Goal: Task Accomplishment & Management: Manage account settings

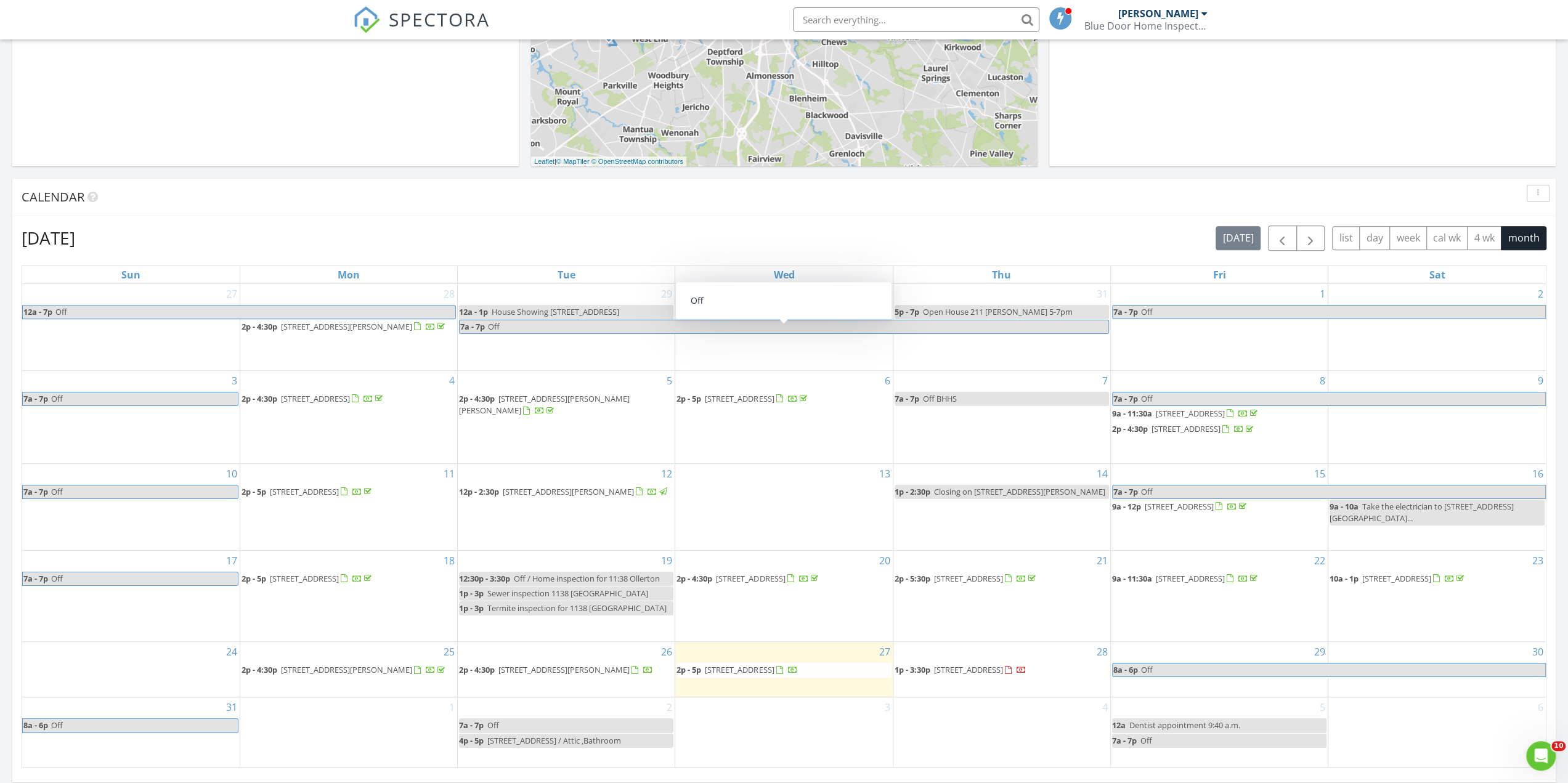
scroll to position [431, 0]
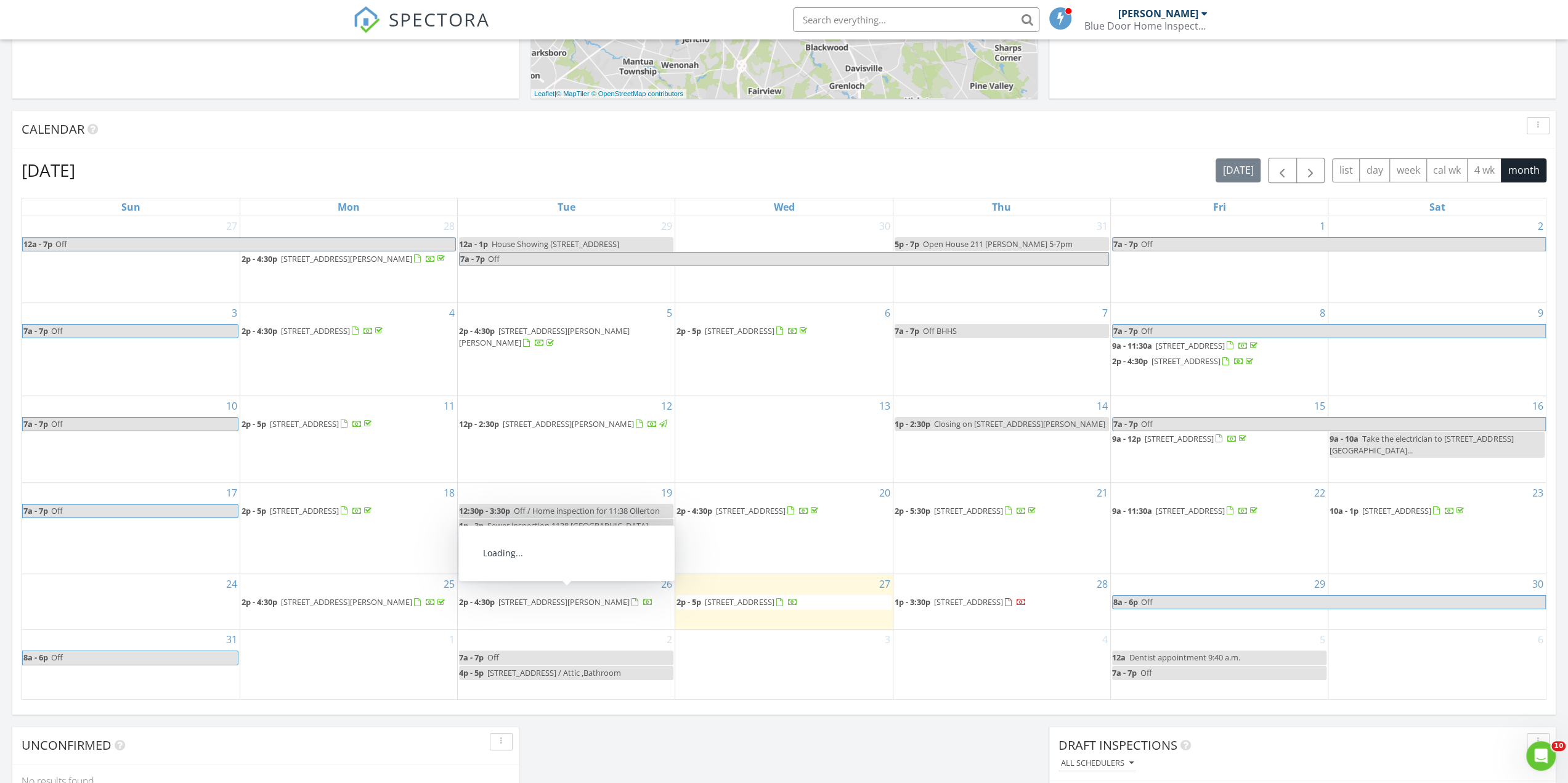
click at [606, 600] on span "12 Ethan Terrace, Swedesboro 08085" at bounding box center [564, 601] width 131 height 11
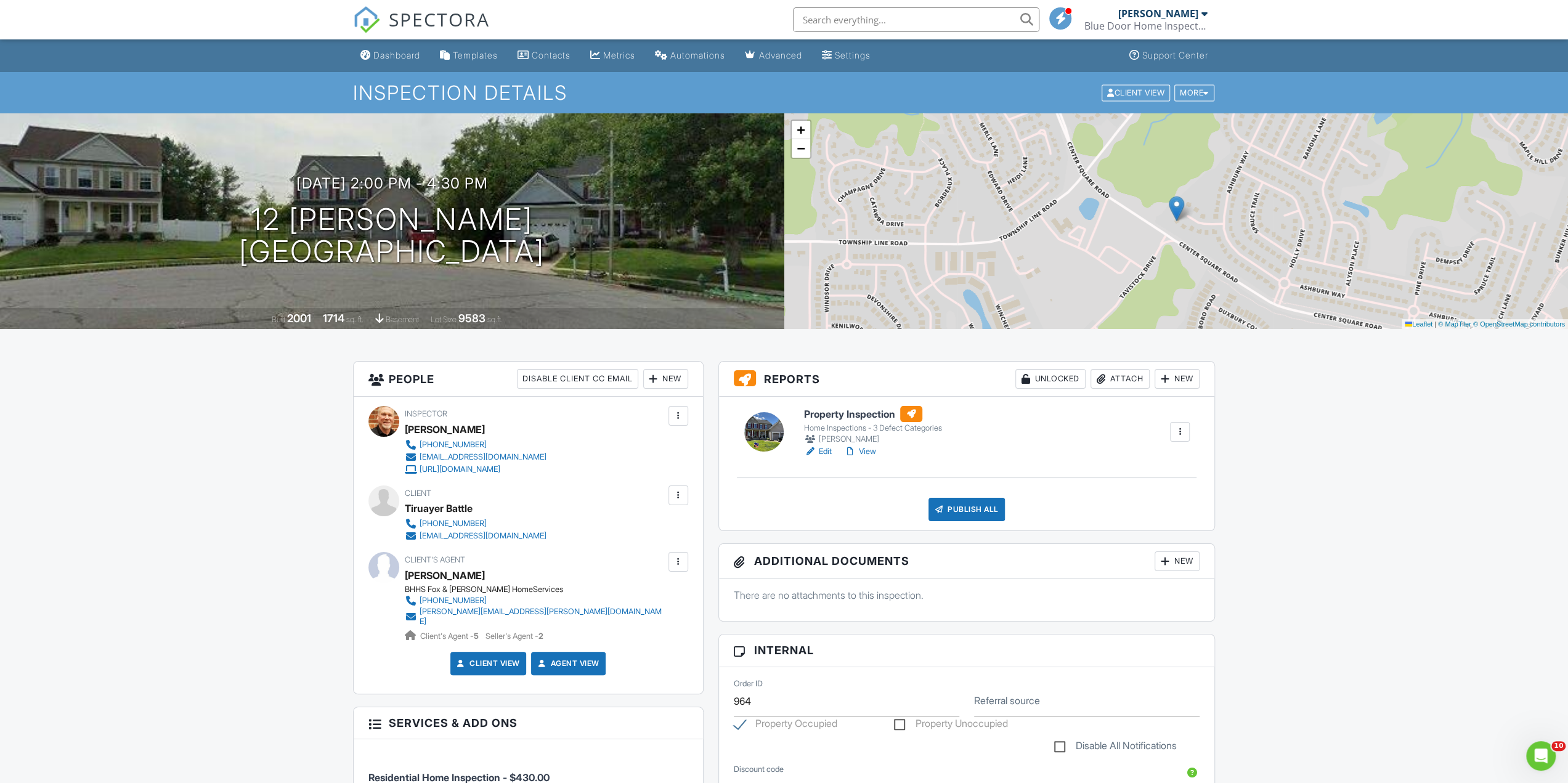
click at [406, 56] on div "Dashboard" at bounding box center [397, 55] width 47 height 10
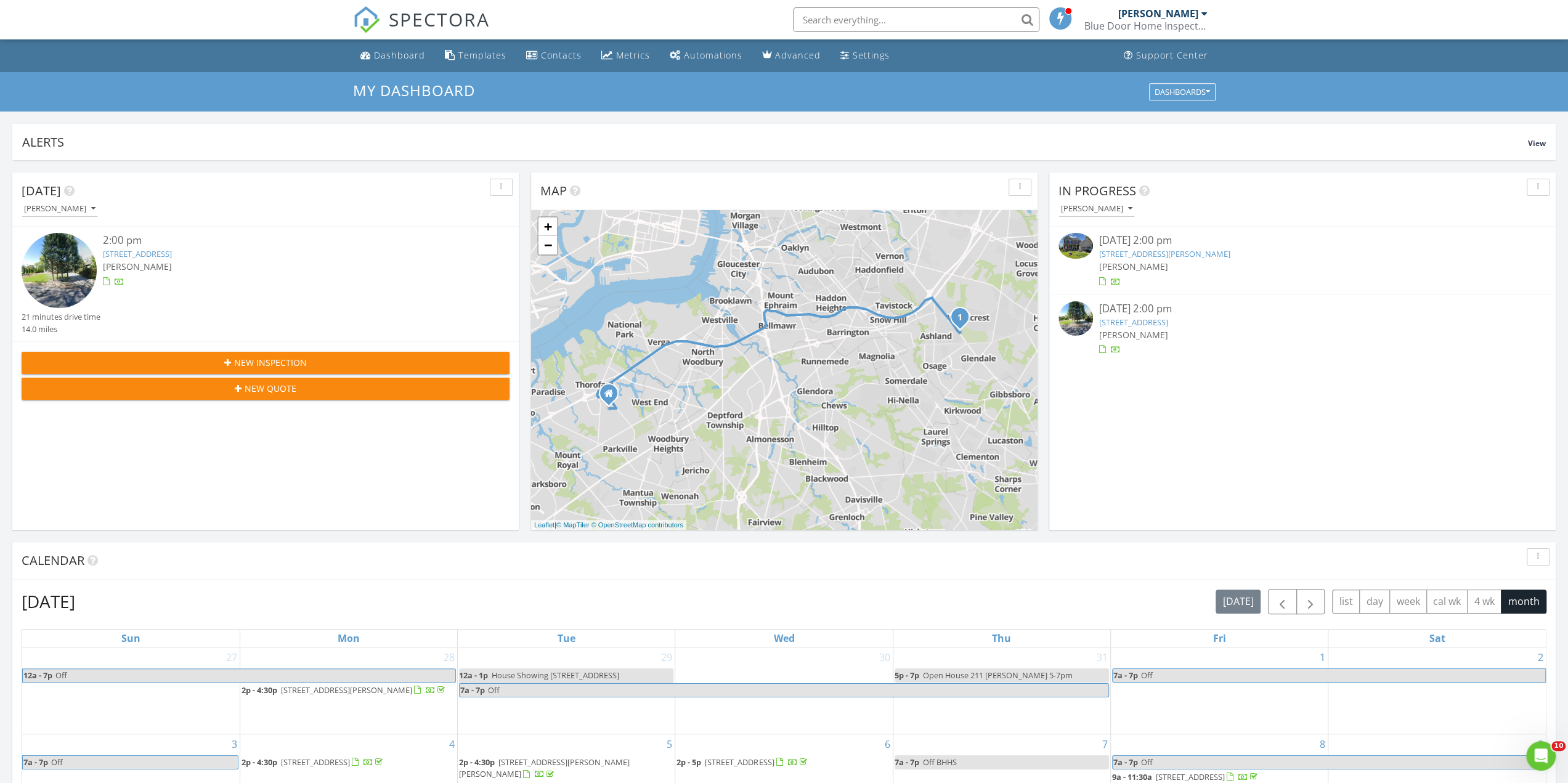
click at [1128, 258] on link "12 Ethan Terrace, Swedesboro, NJ 08085" at bounding box center [1164, 253] width 131 height 11
click at [1127, 257] on link "12 Ethan Terrace, Swedesboro, NJ 08085" at bounding box center [1164, 253] width 131 height 11
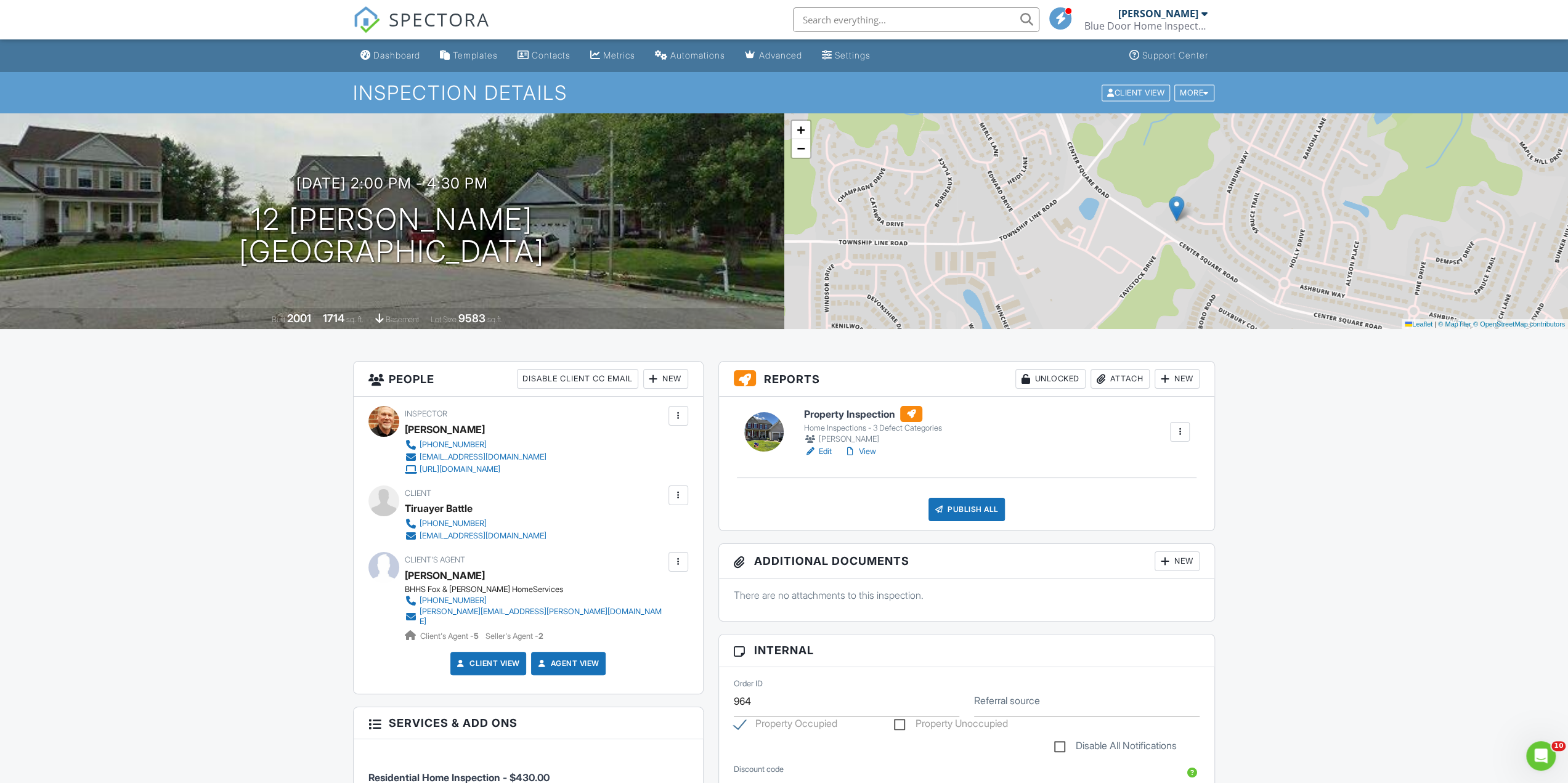
click at [825, 450] on link "Edit" at bounding box center [818, 451] width 28 height 12
click at [985, 510] on div "Publish All" at bounding box center [967, 509] width 77 height 24
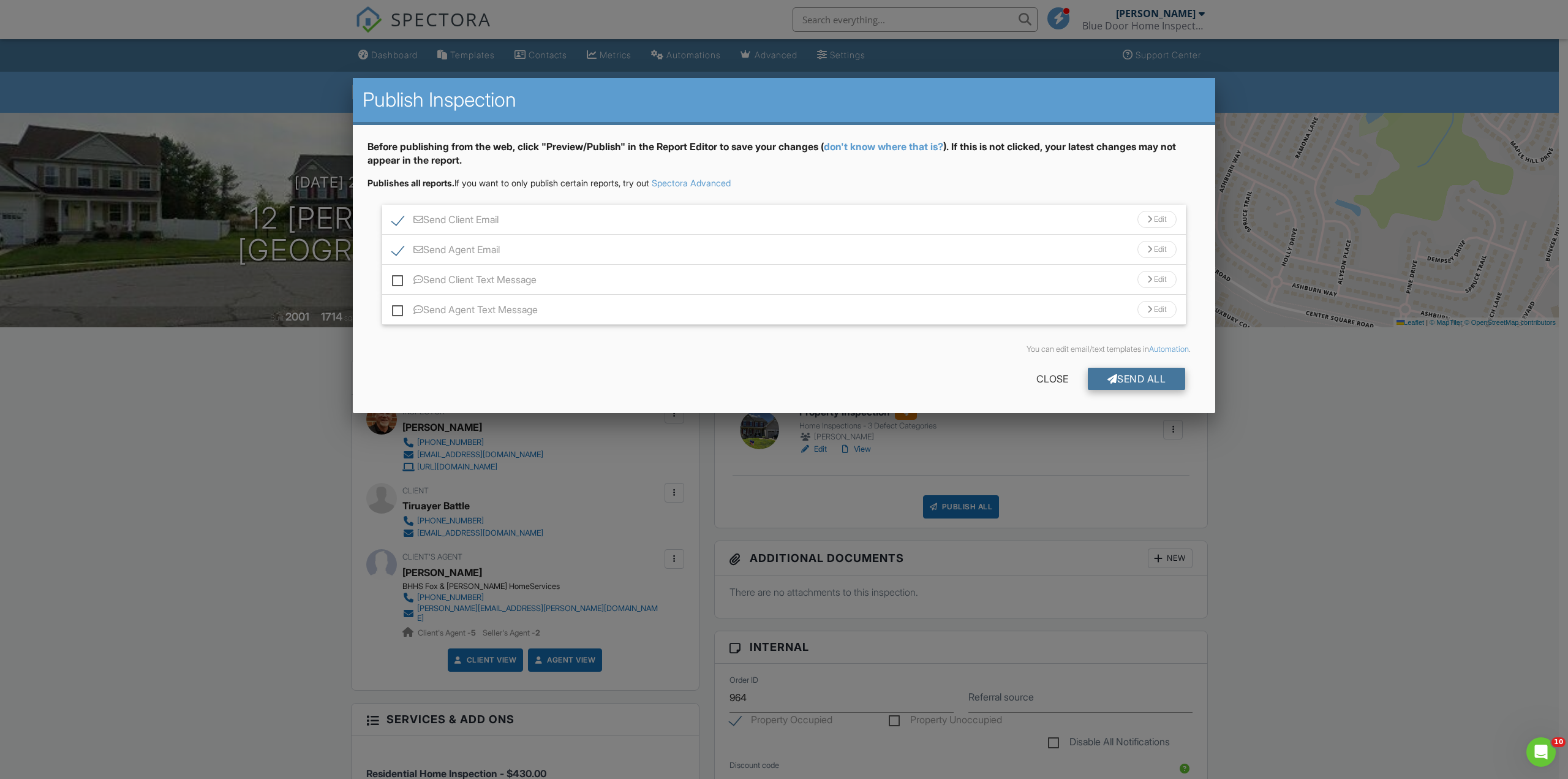
click at [1127, 379] on div "Send All" at bounding box center [1137, 379] width 98 height 22
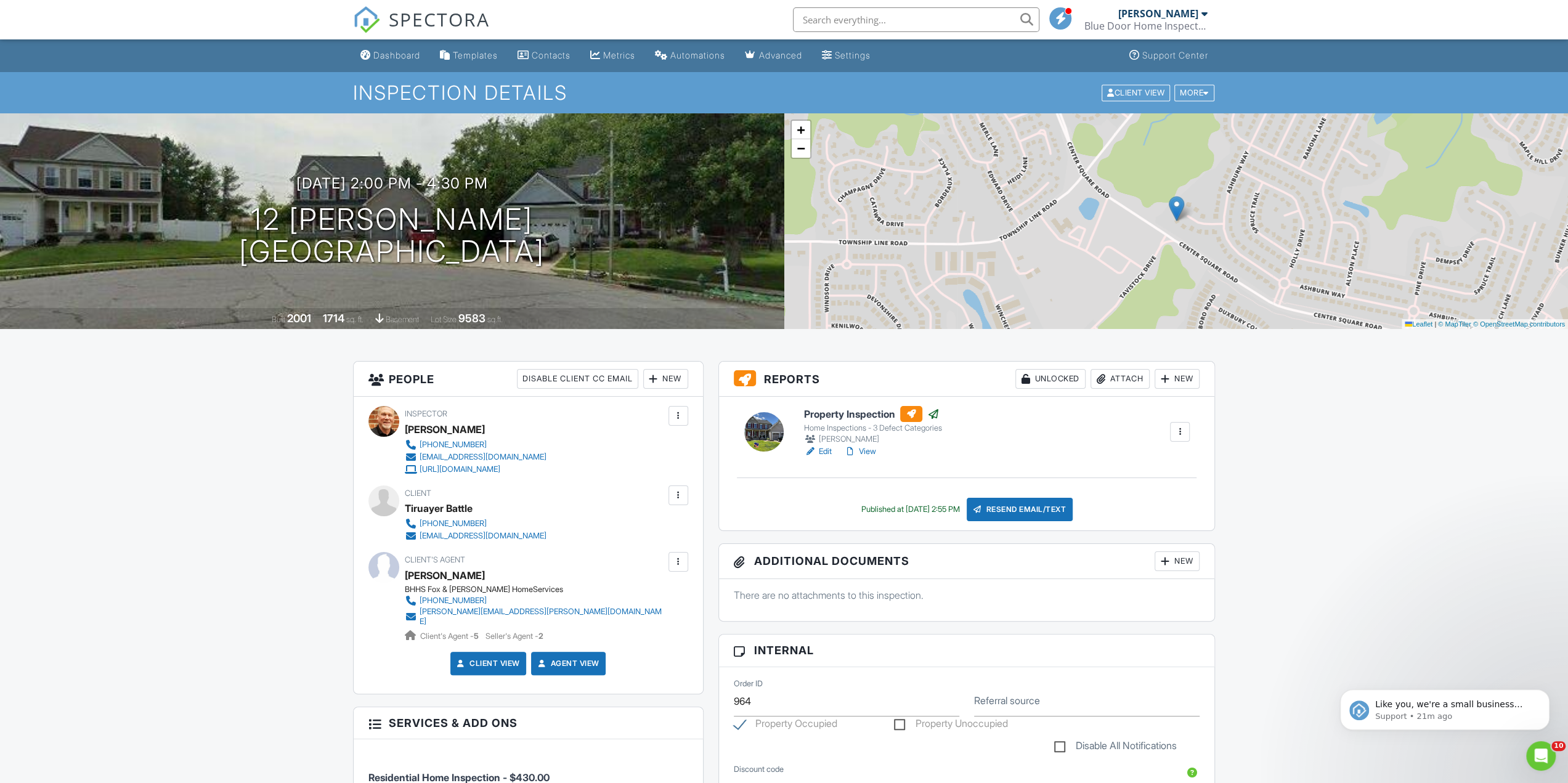
click at [400, 52] on div "Dashboard" at bounding box center [397, 55] width 47 height 10
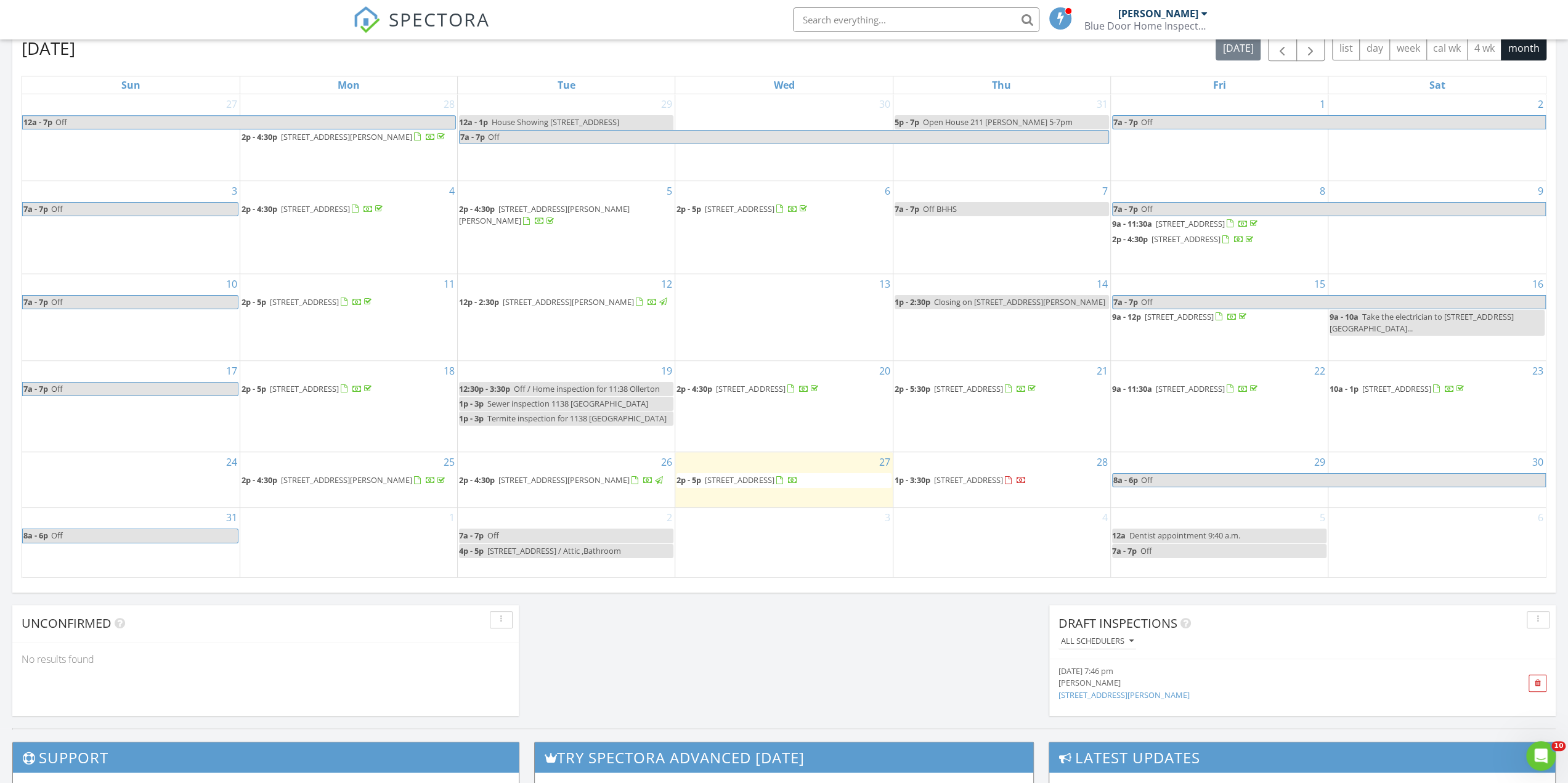
scroll to position [555, 0]
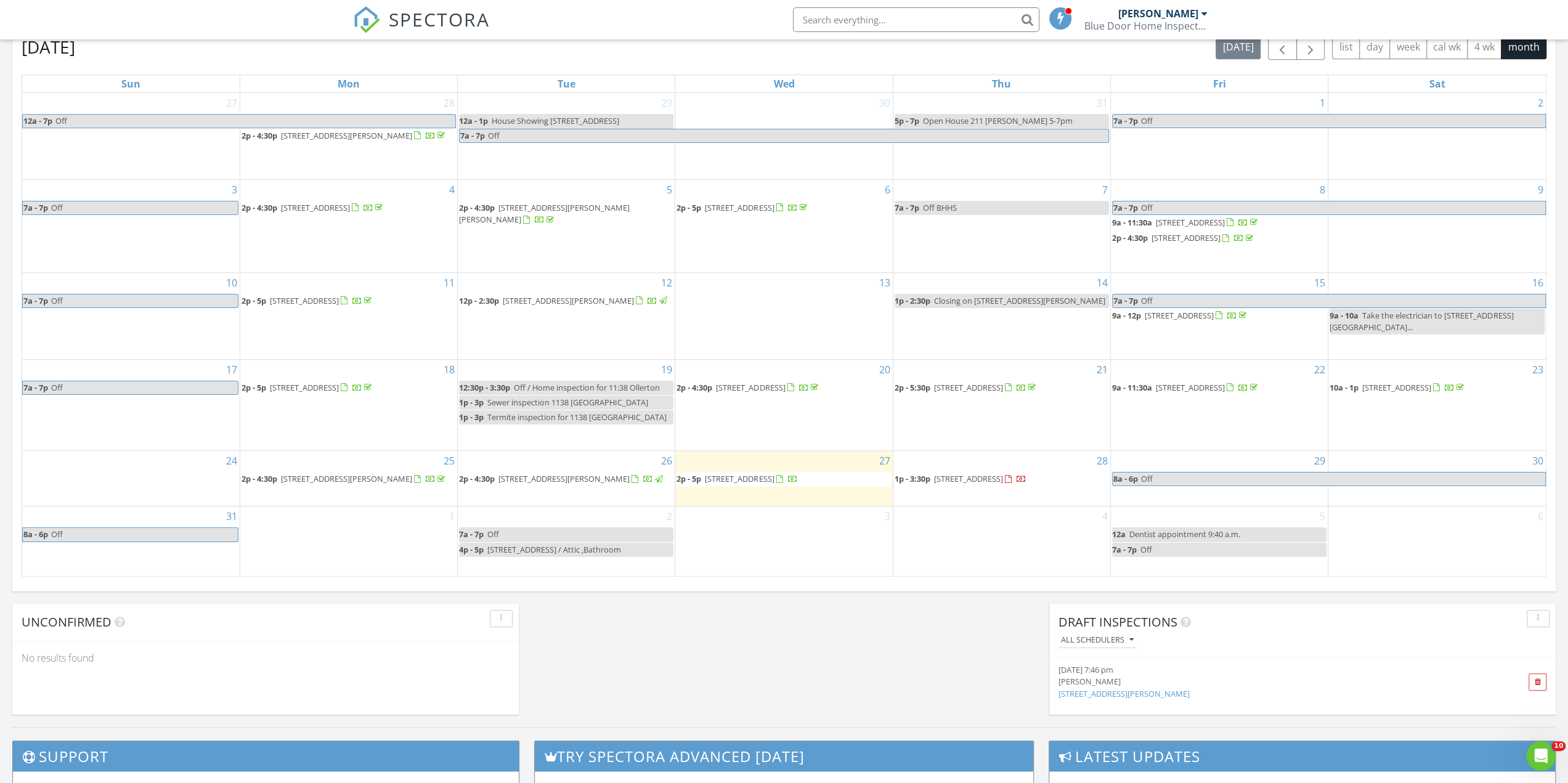
click at [947, 473] on span "285 S Broadway, Pennsville Township 08070" at bounding box center [969, 478] width 69 height 11
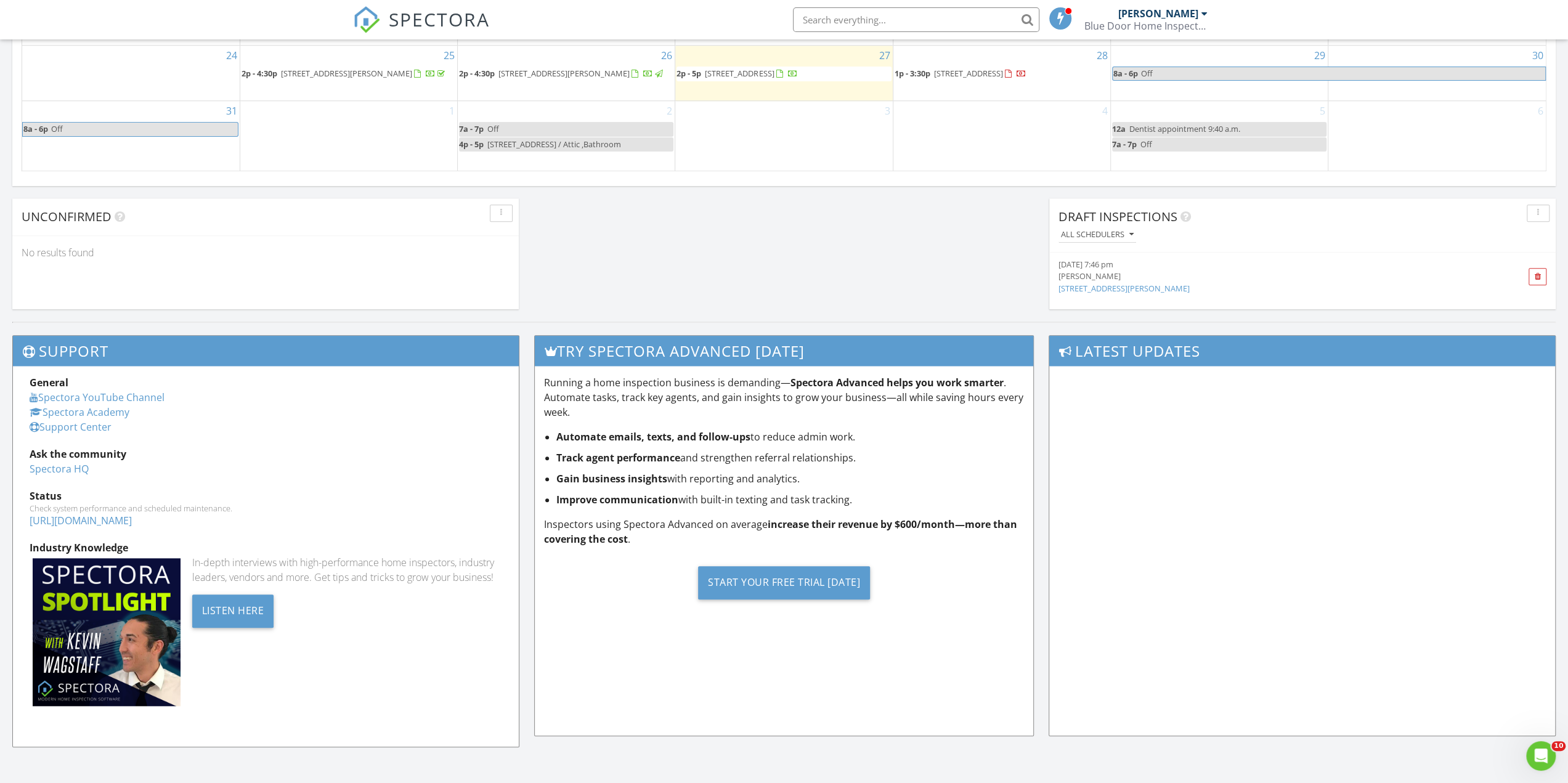
scroll to position [713, 0]
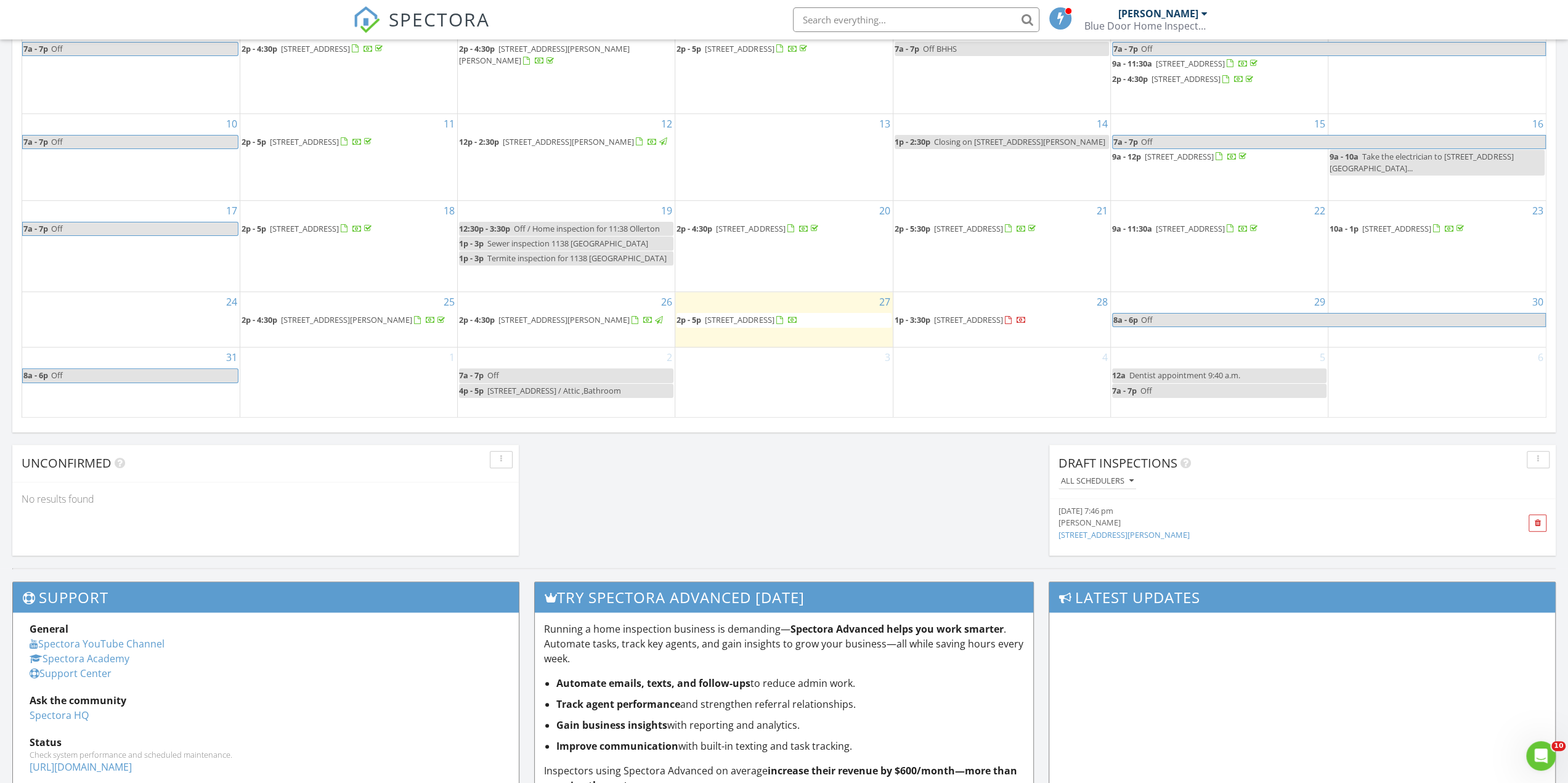
click at [534, 395] on span "68 Maple Ave West Deptford / Attic ,Bathroom" at bounding box center [554, 390] width 134 height 11
click at [1405, 501] on div at bounding box center [784, 391] width 1568 height 783
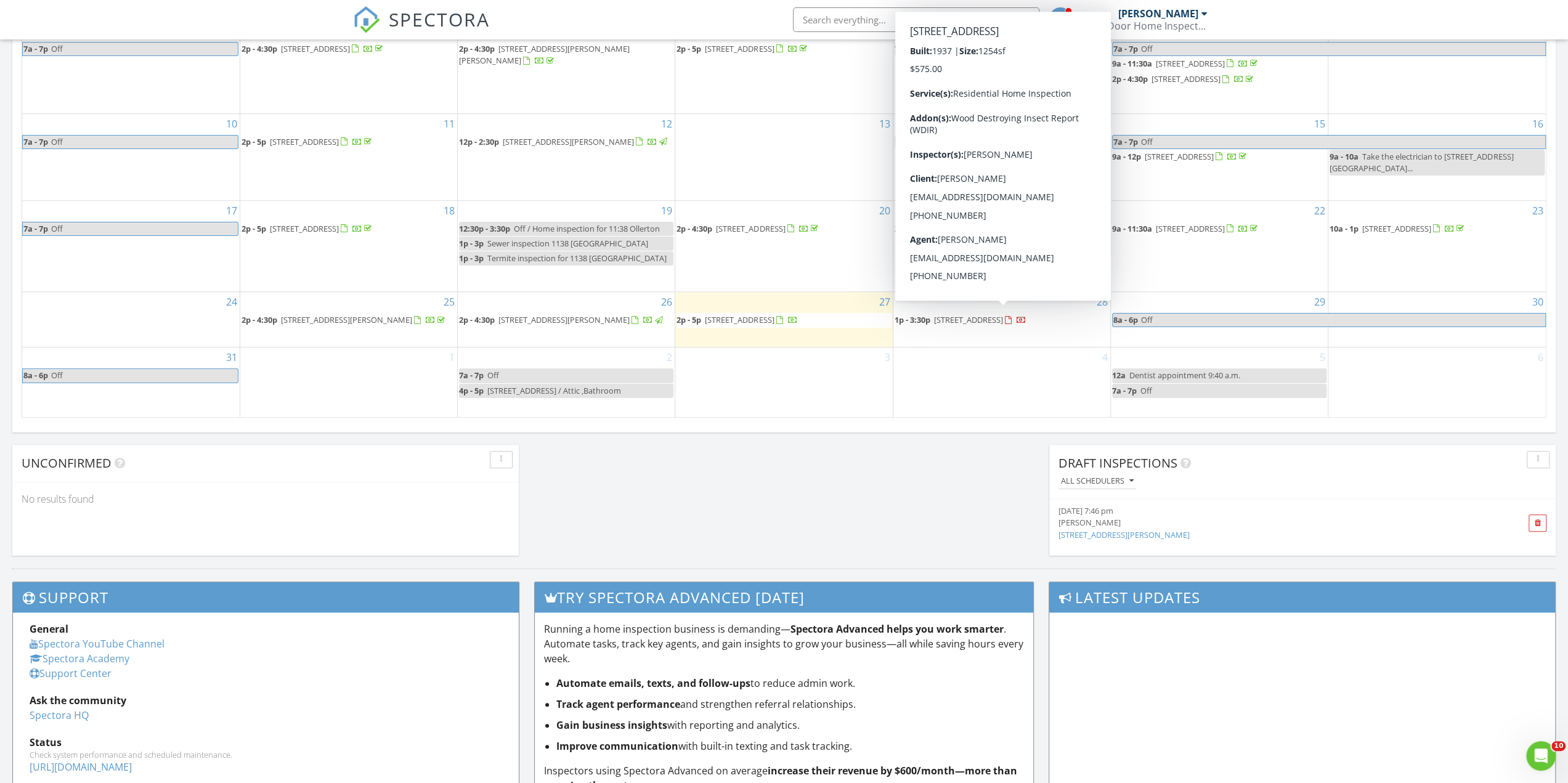
click at [1003, 317] on span "285 S Broadway, Pennsville Township 08070" at bounding box center [969, 319] width 69 height 11
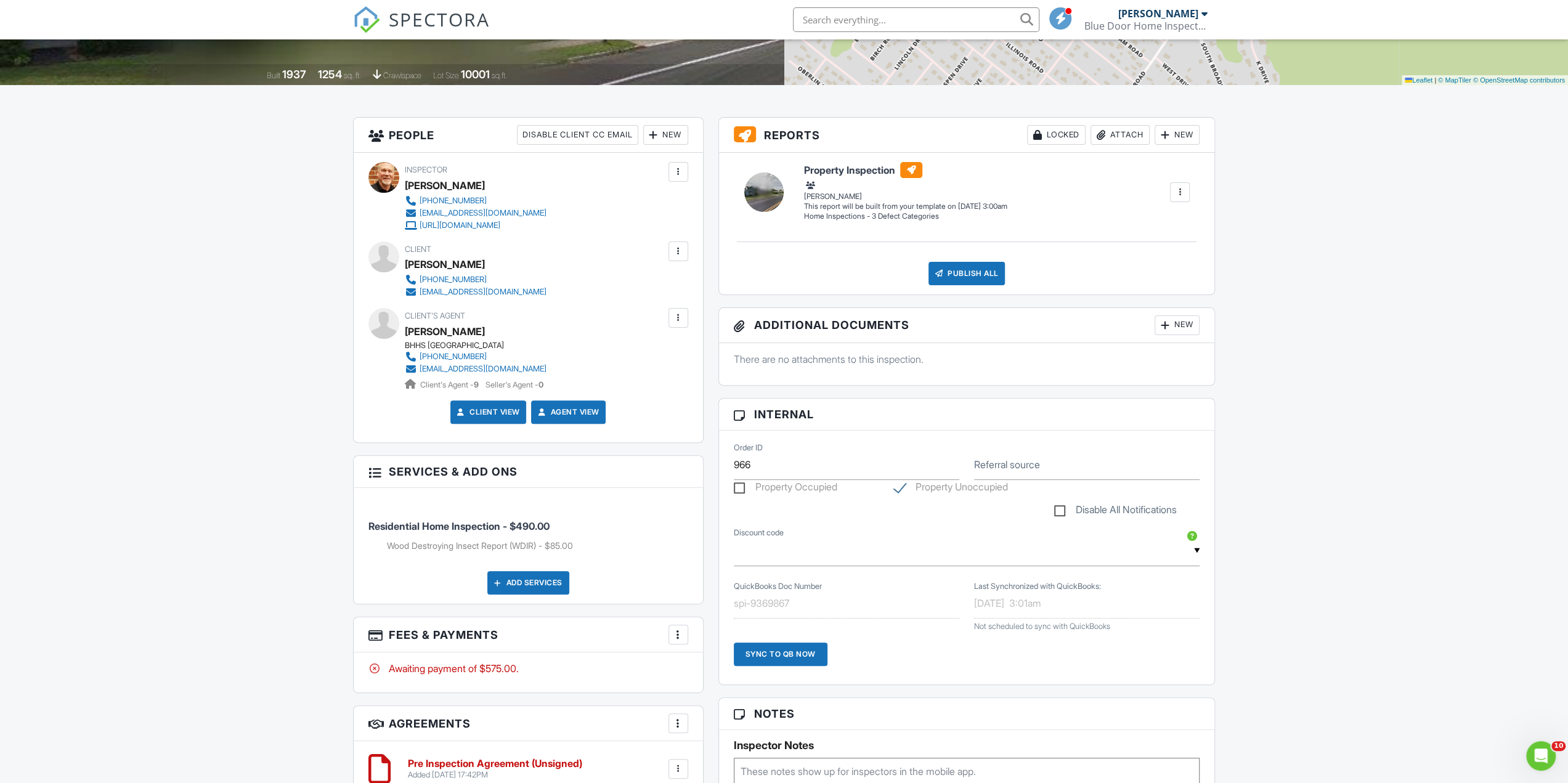
scroll to position [370, 0]
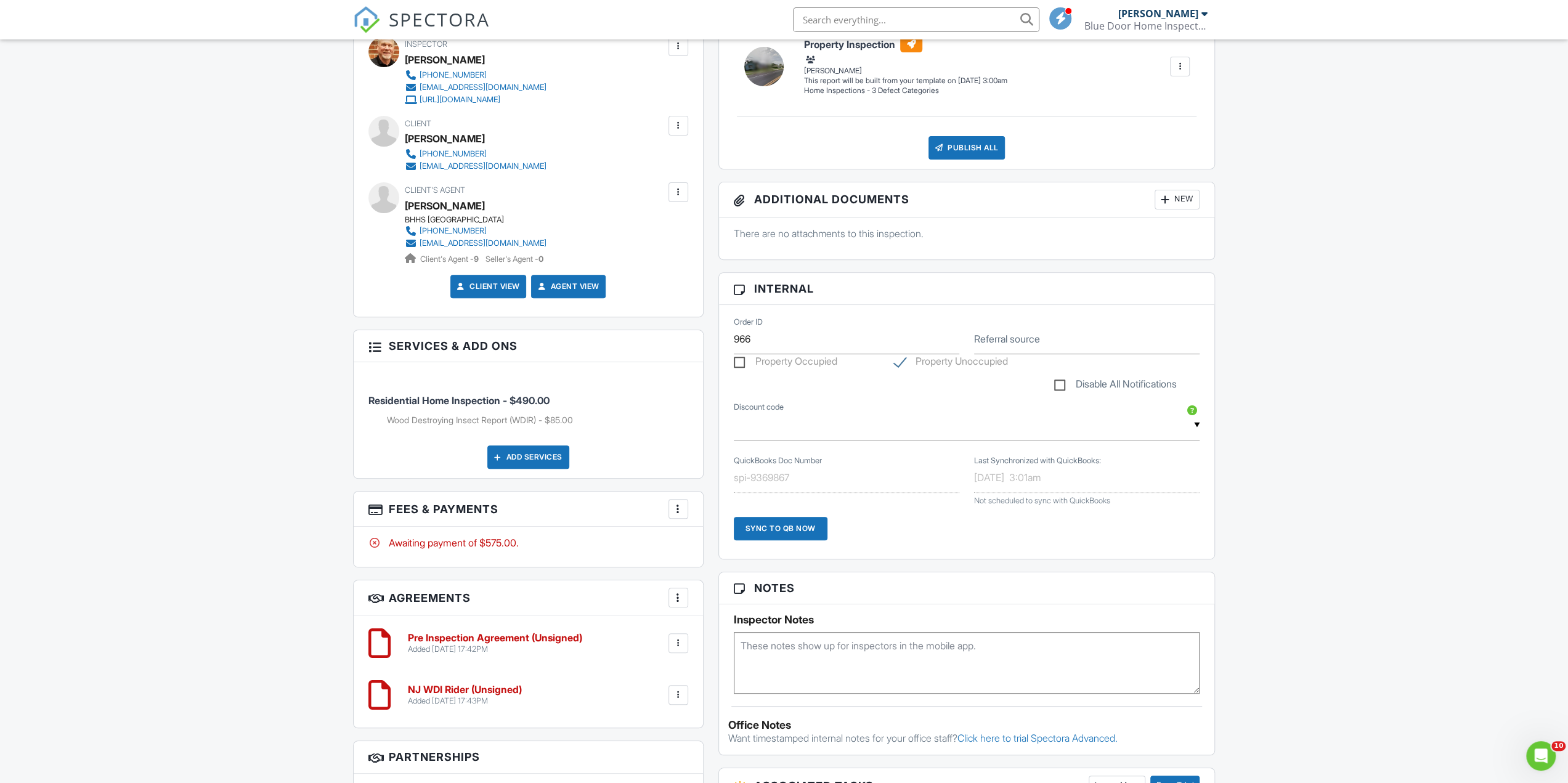
click at [835, 642] on textarea at bounding box center [967, 663] width 466 height 61
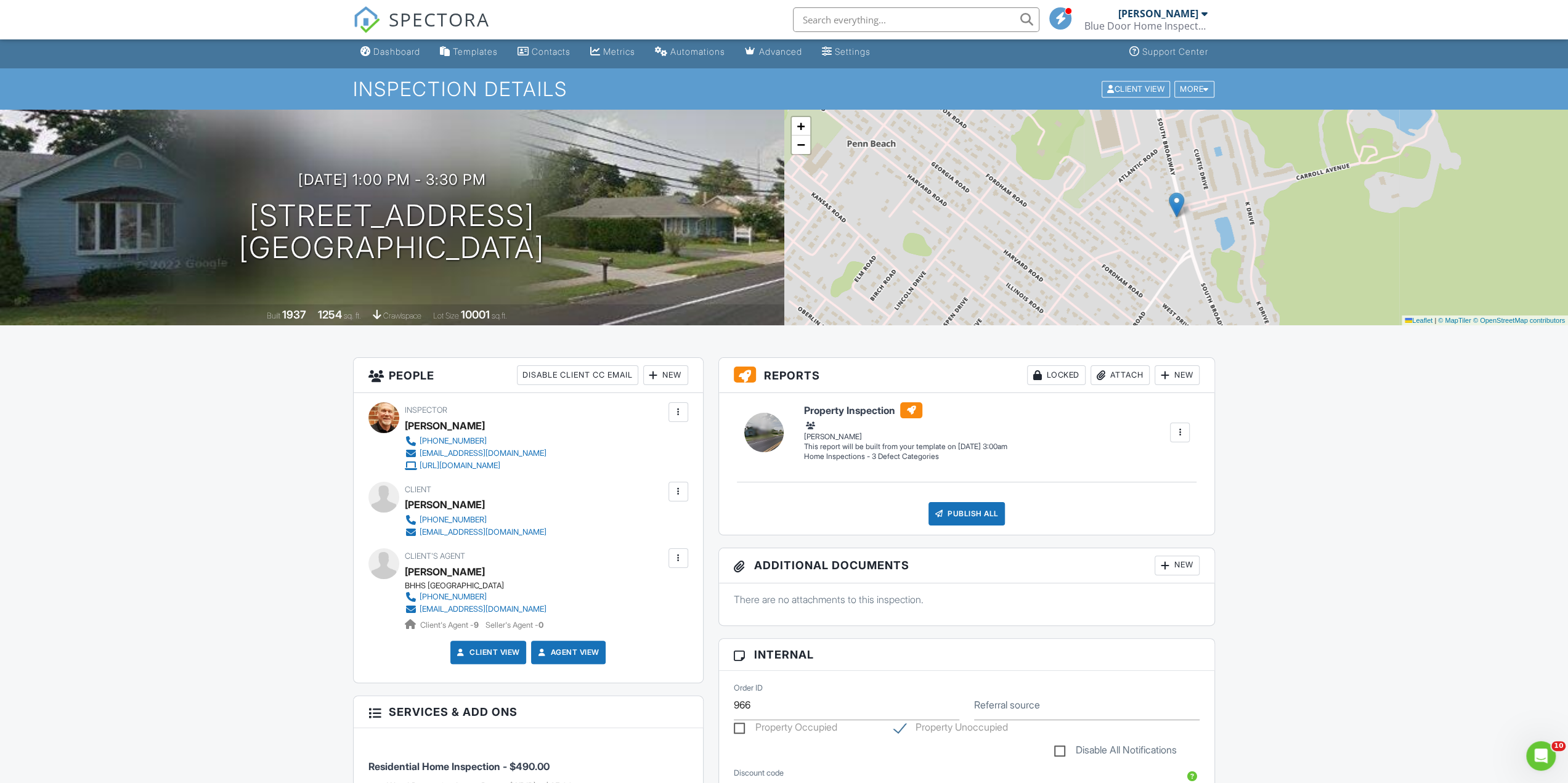
scroll to position [308, 0]
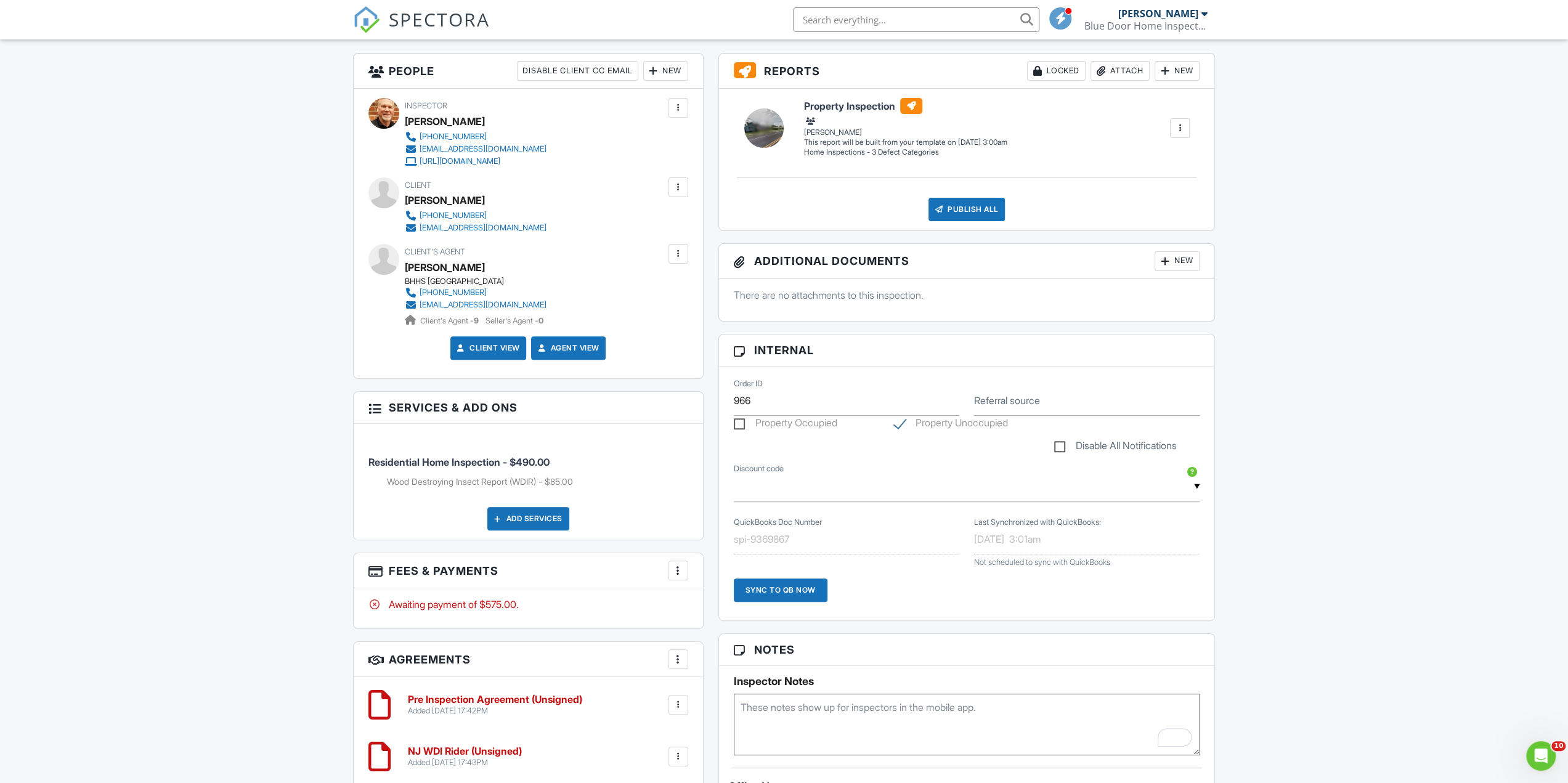
click at [841, 705] on textarea "To enrich screen reader interactions, please activate Accessibility in Grammarl…" at bounding box center [967, 724] width 466 height 61
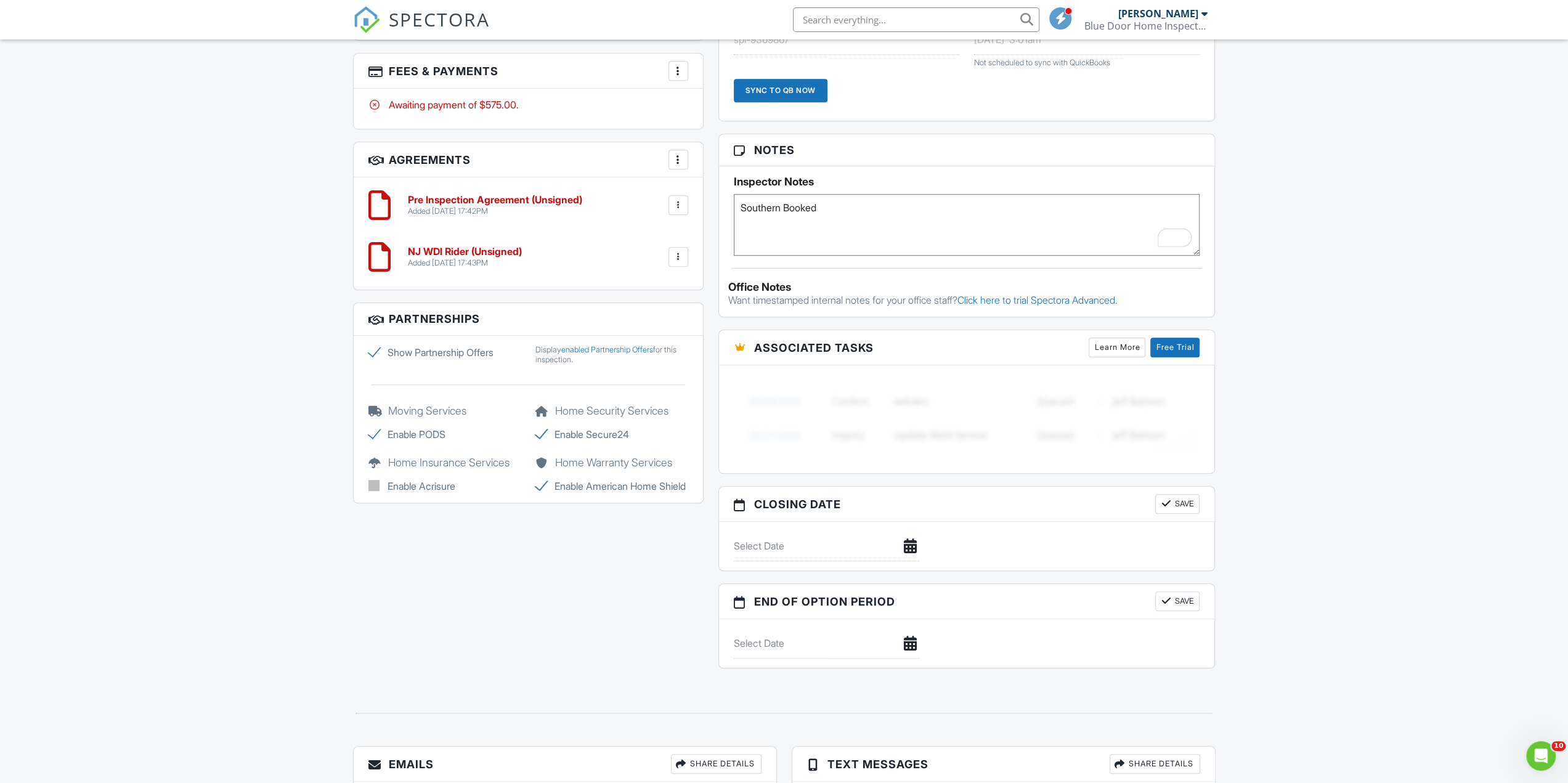
scroll to position [986, 0]
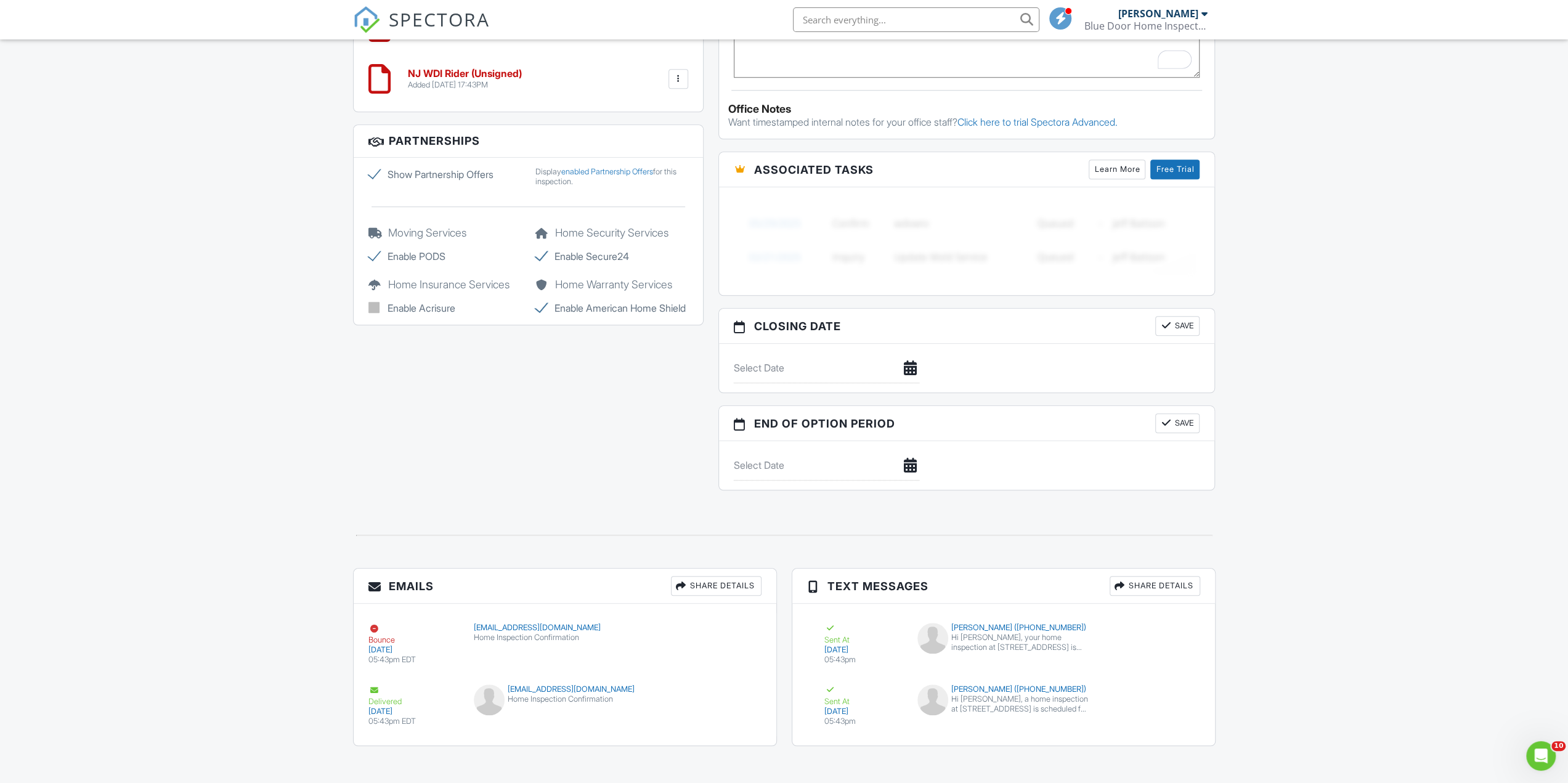
type textarea "Southern Booked"
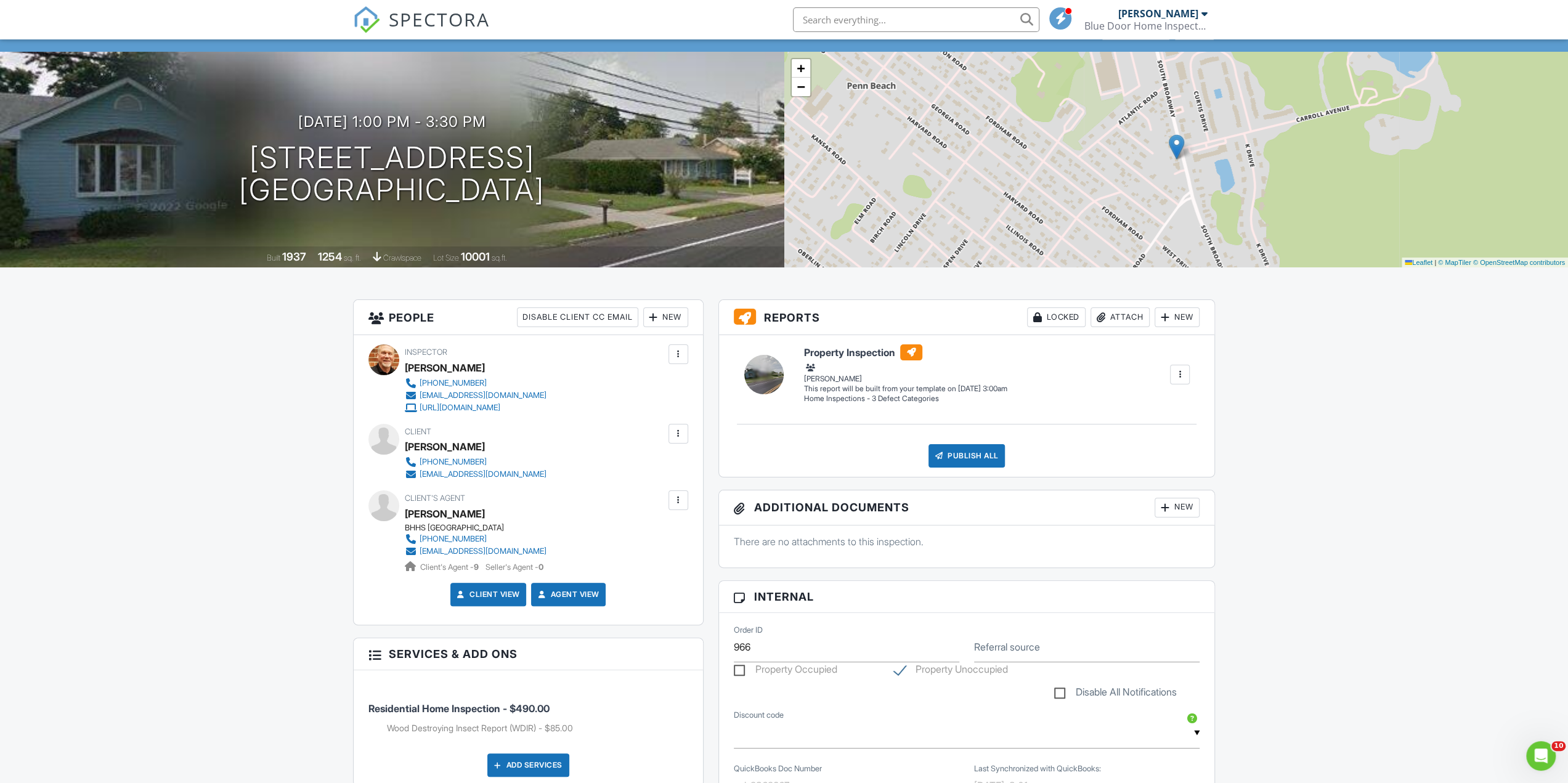
scroll to position [0, 0]
